Goal: Find specific page/section: Find specific page/section

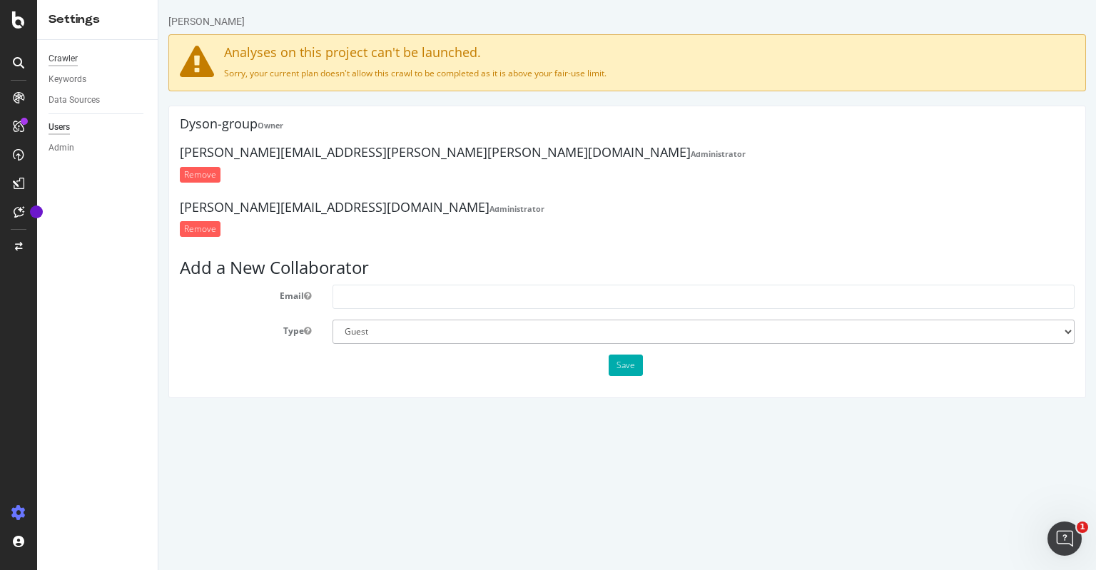
click at [67, 60] on div "Crawler" at bounding box center [63, 58] width 29 height 15
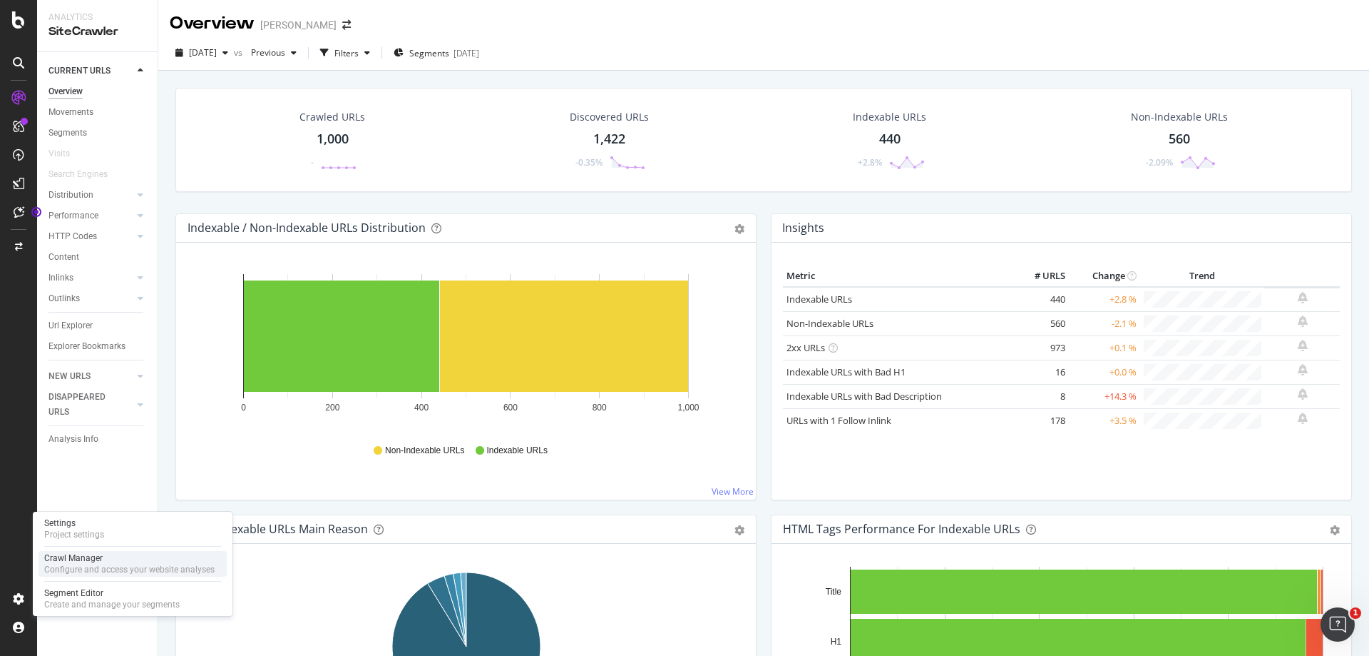
click at [69, 558] on div "Crawl Manager" at bounding box center [129, 557] width 170 height 11
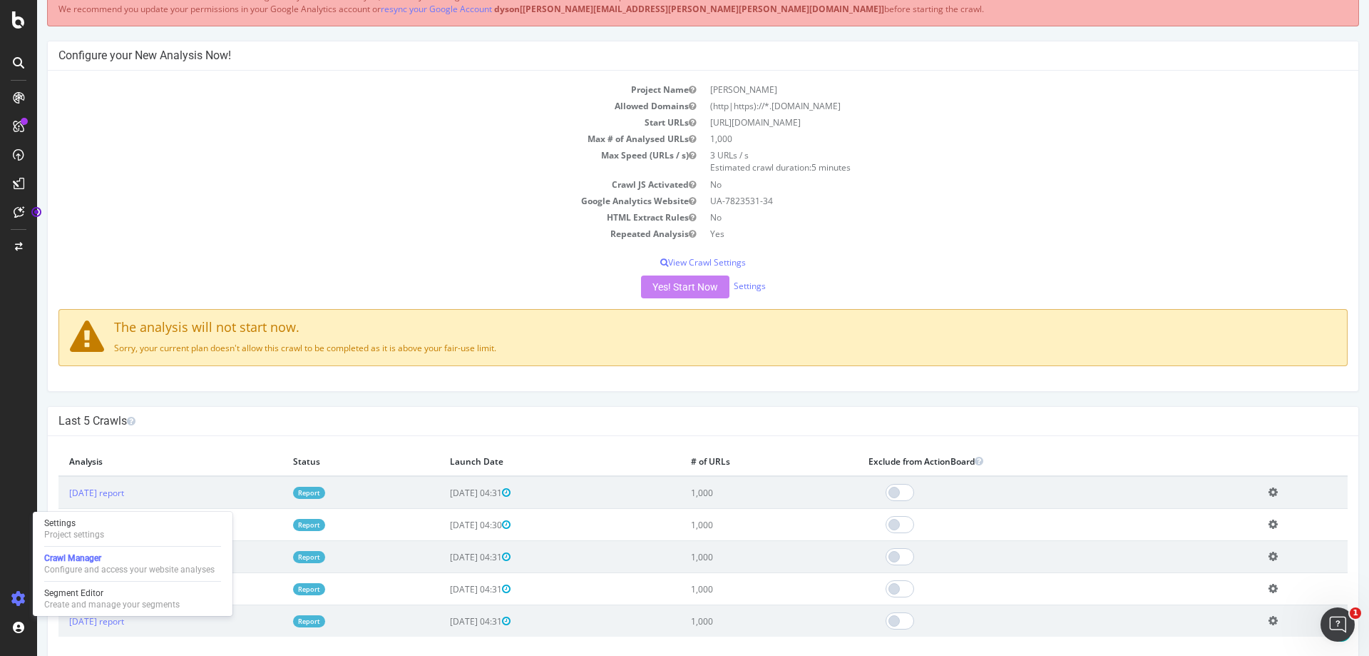
scroll to position [218, 0]
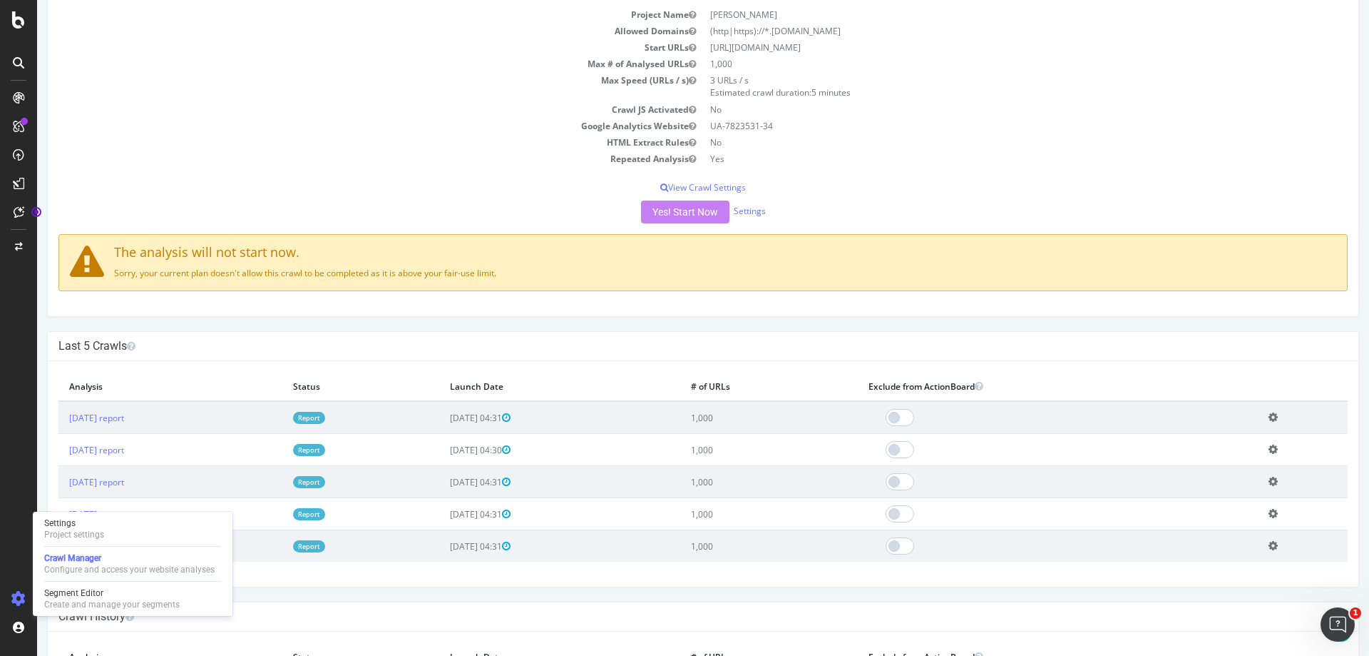
click at [98, 296] on div "Project Name Dyson PL Allowed Domains (http|https)://*.dyson.pl Start URLs http…" at bounding box center [703, 156] width 1311 height 321
